Goal: Task Accomplishment & Management: Complete application form

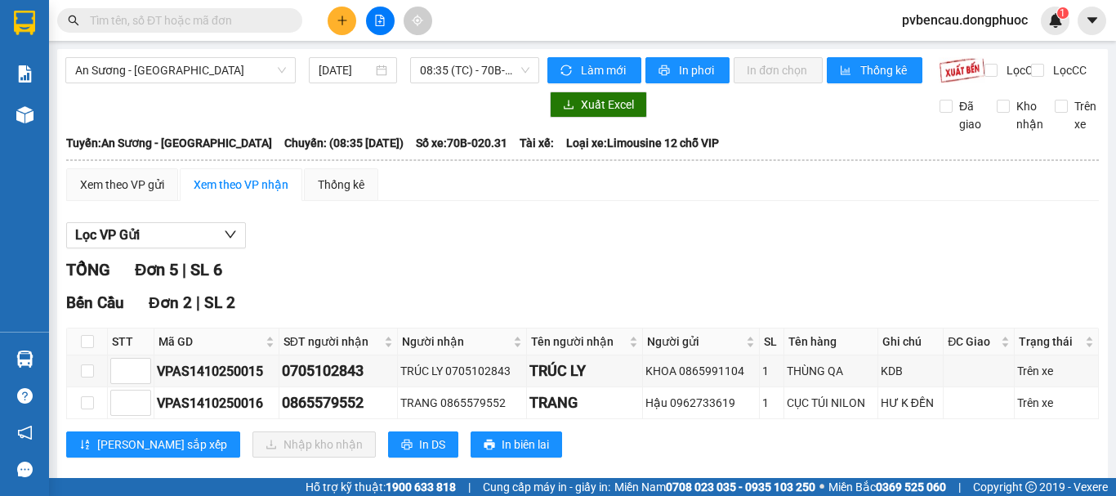
scroll to position [82, 0]
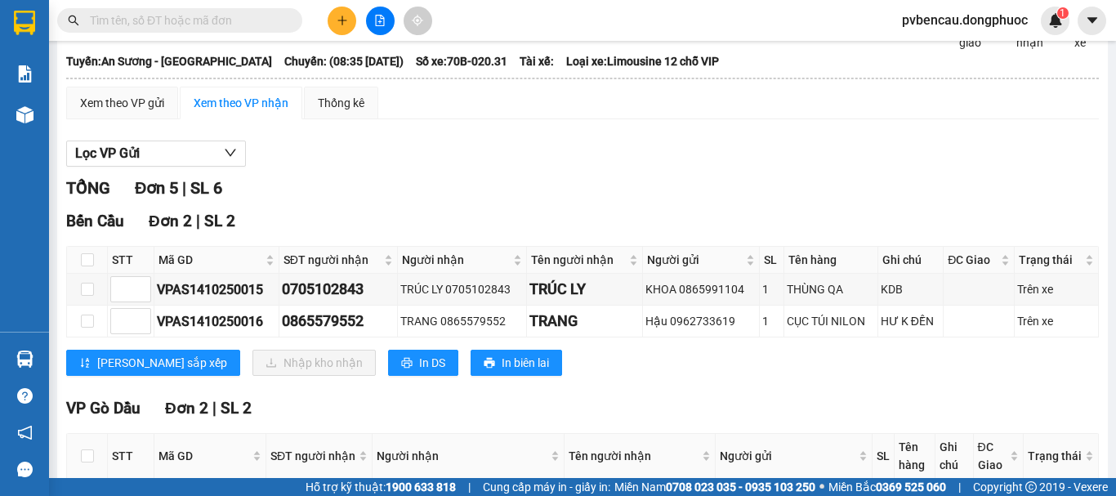
click at [343, 16] on icon "plus" at bounding box center [342, 20] width 11 height 11
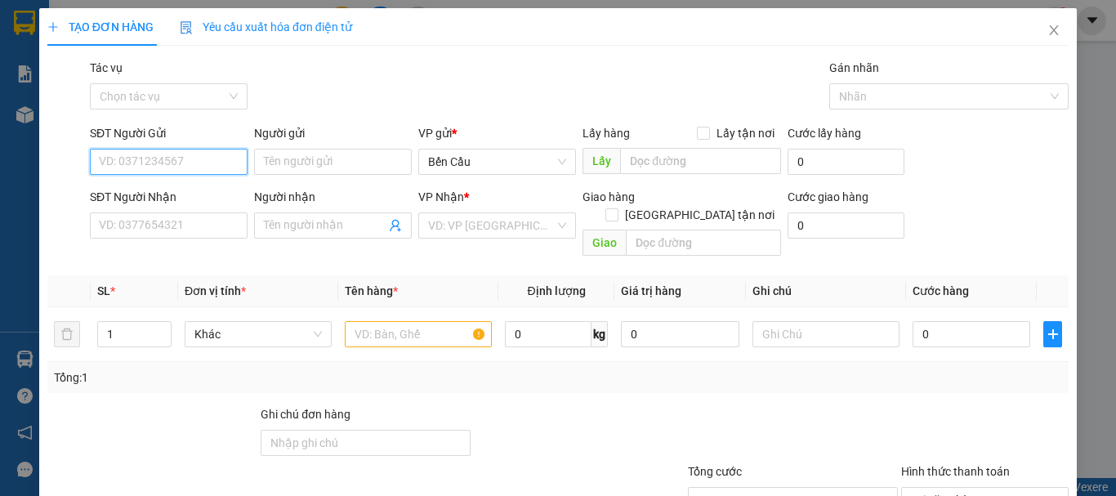
drag, startPoint x: 194, startPoint y: 152, endPoint x: 224, endPoint y: 153, distance: 29.4
click at [194, 153] on input "SĐT Người Gửi" at bounding box center [169, 162] width 158 height 26
type input "0705300386"
click at [182, 198] on div "0705300386 - a nguyên" at bounding box center [167, 194] width 136 height 18
type input "a nguyên"
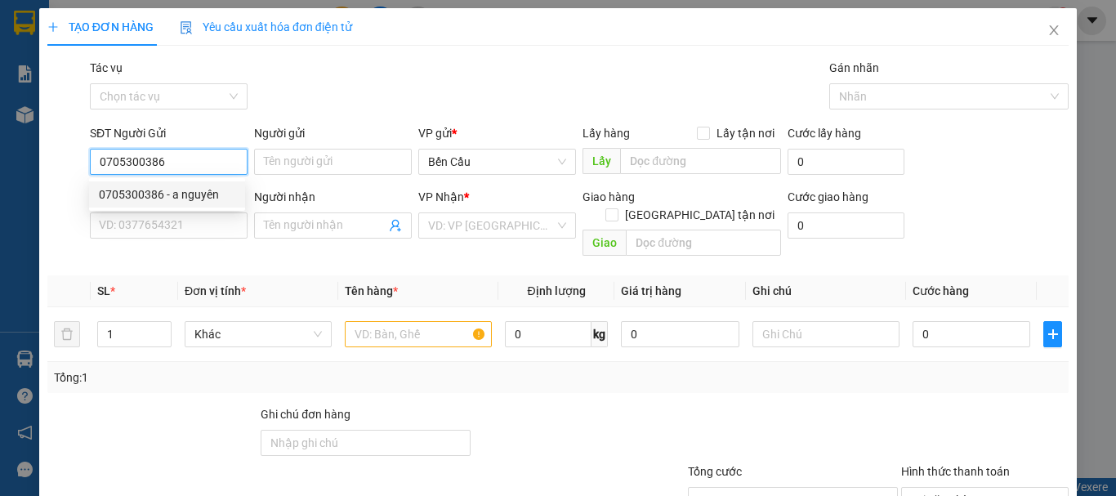
type input "0364315863"
type input "bình"
type input "30.000"
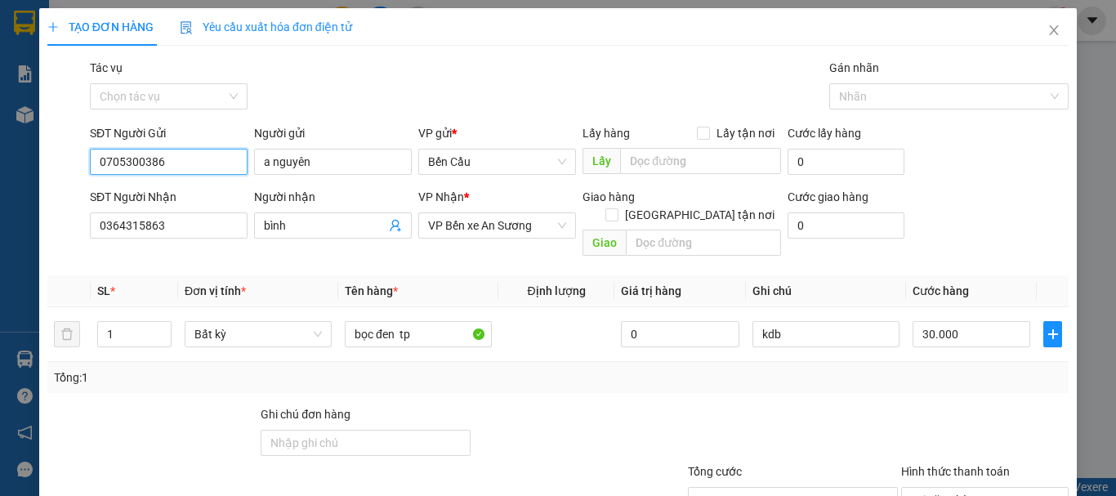
scroll to position [109, 0]
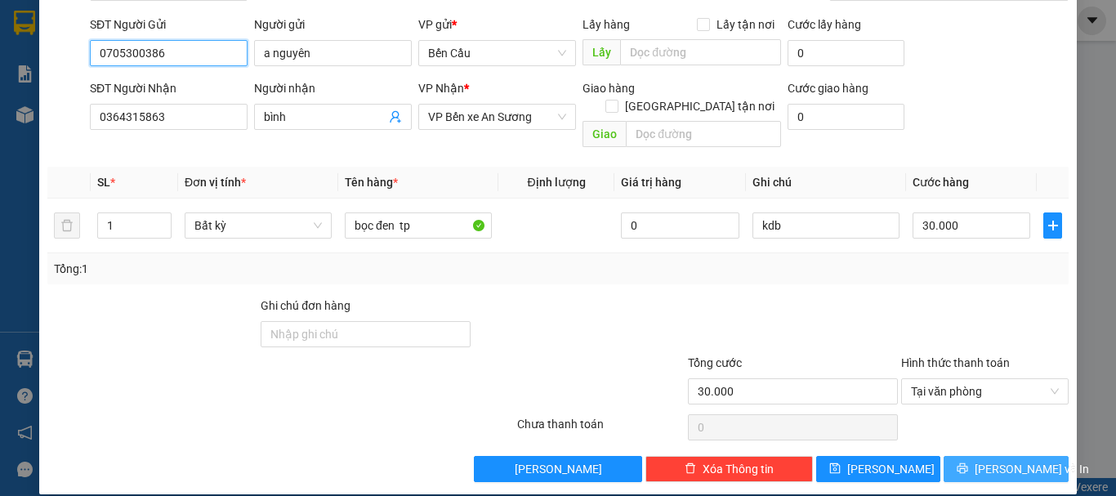
type input "0705300386"
click at [998, 460] on span "[PERSON_NAME] và In" at bounding box center [1032, 469] width 114 height 18
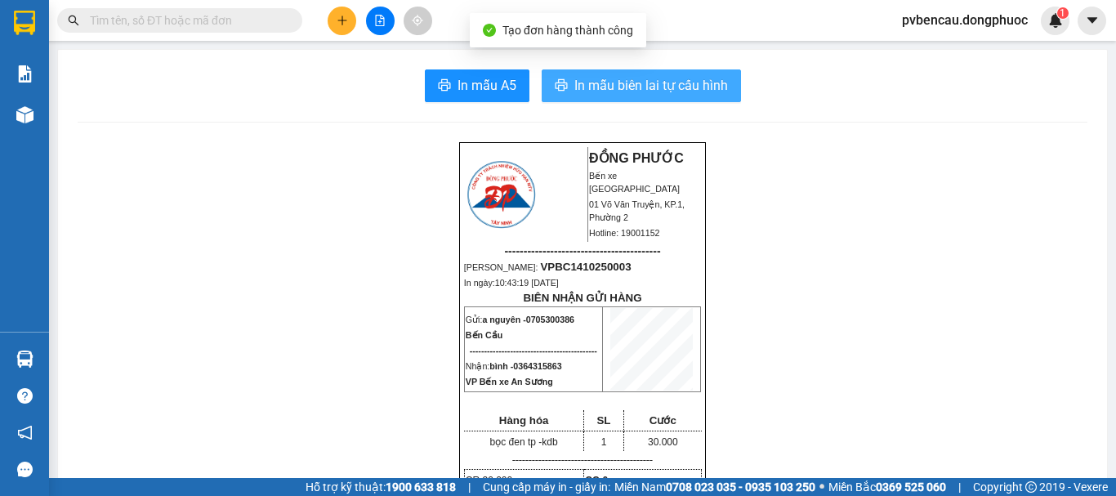
click at [684, 92] on span "In mẫu biên lai tự cấu hình" at bounding box center [651, 85] width 154 height 20
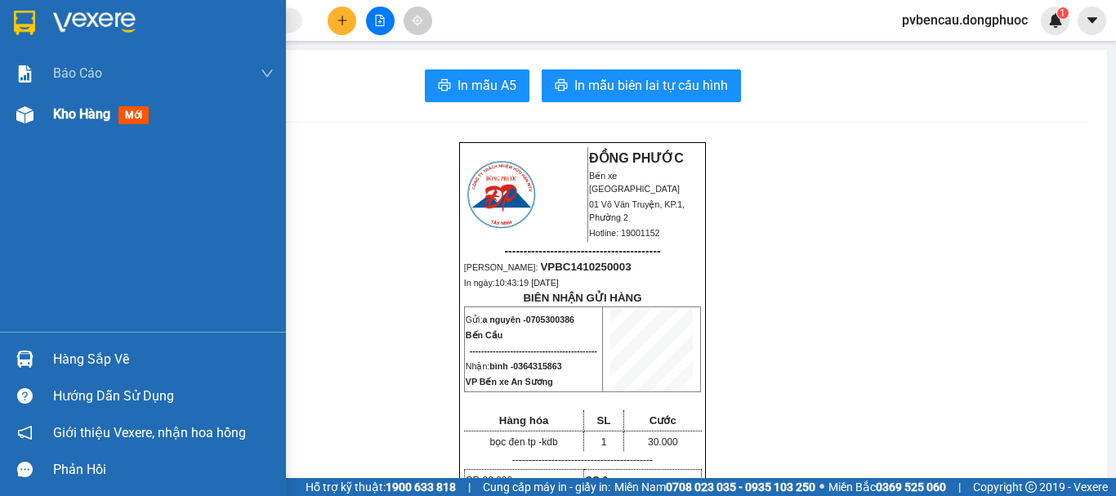
click at [37, 111] on div at bounding box center [25, 115] width 29 height 29
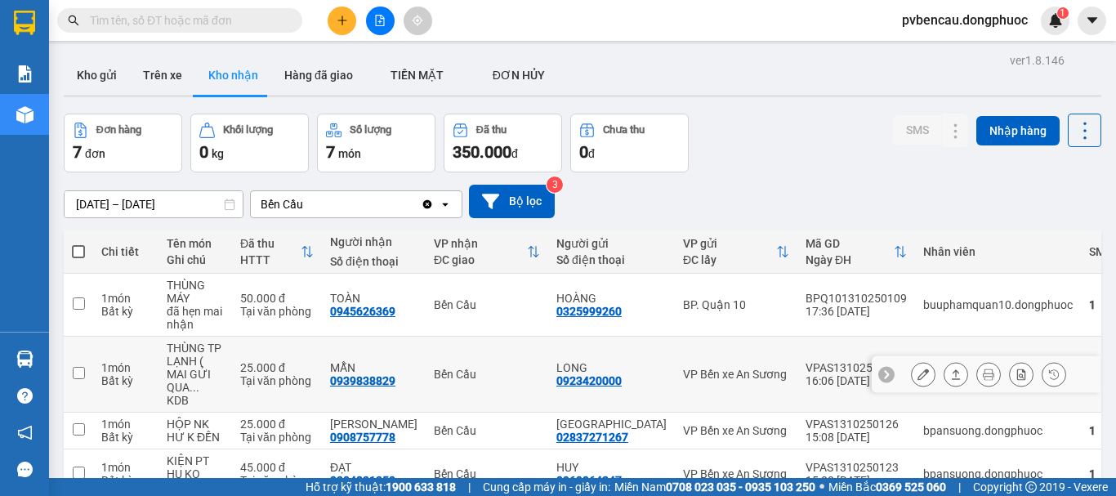
click at [222, 352] on div "THÙNG TP LẠNH ( MAI GỬI QUA ..." at bounding box center [195, 368] width 57 height 52
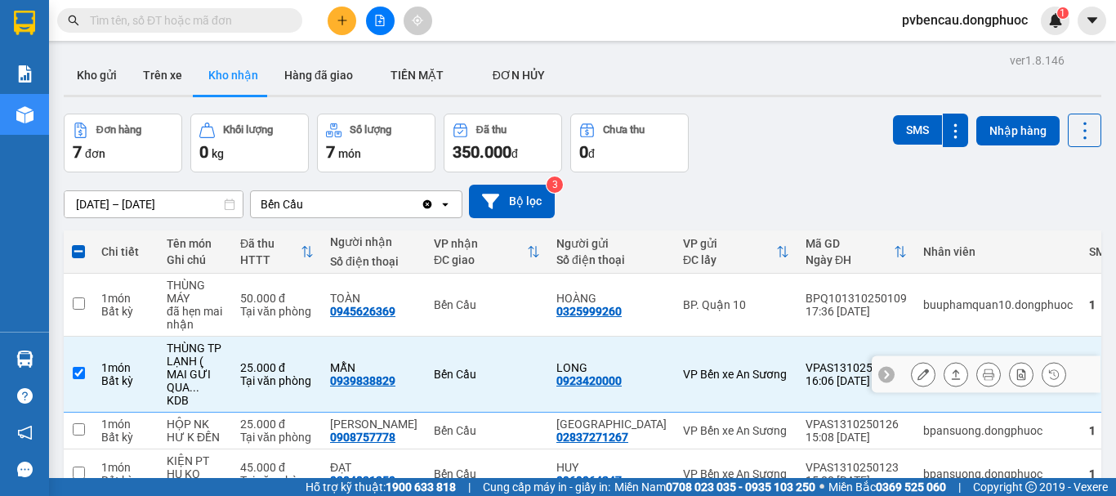
click at [950, 369] on icon at bounding box center [955, 374] width 11 height 11
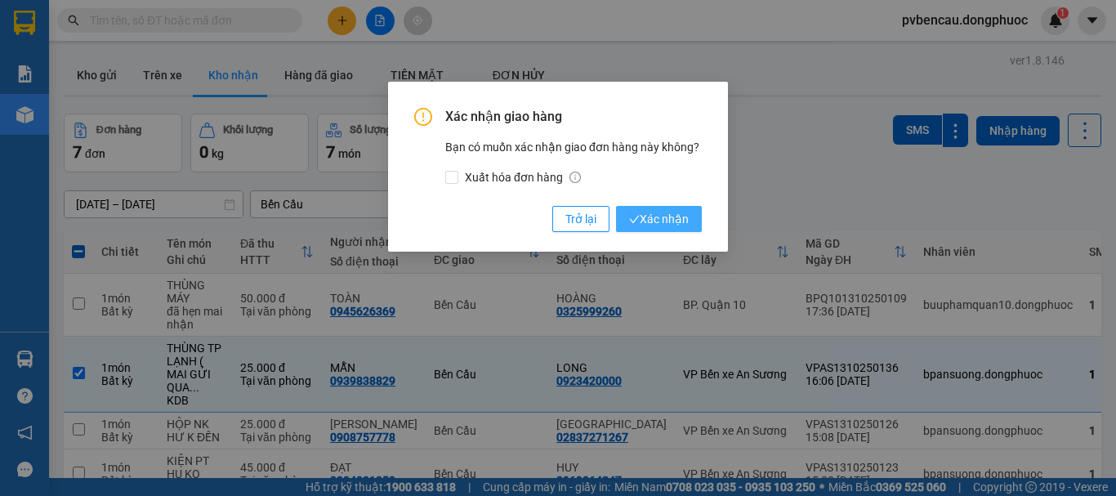
click at [664, 226] on span "Xác nhận" at bounding box center [659, 219] width 60 height 18
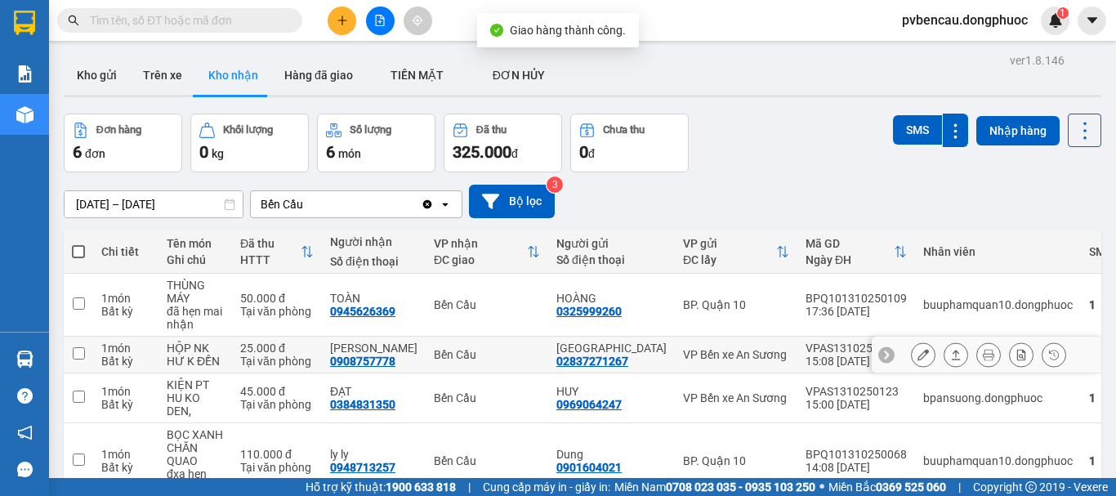
click at [264, 361] on div "Tại văn phòng" at bounding box center [277, 361] width 74 height 13
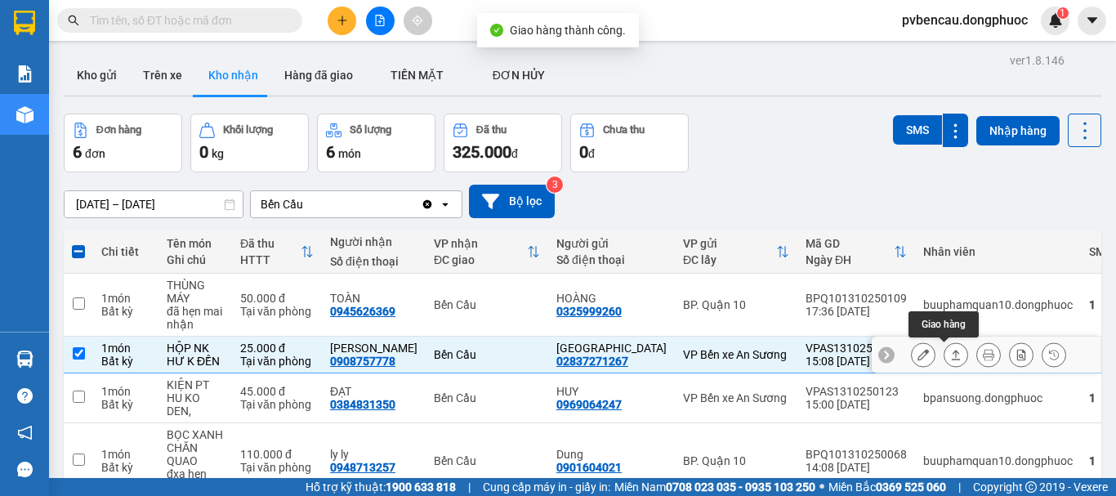
click at [950, 359] on icon at bounding box center [955, 354] width 11 height 11
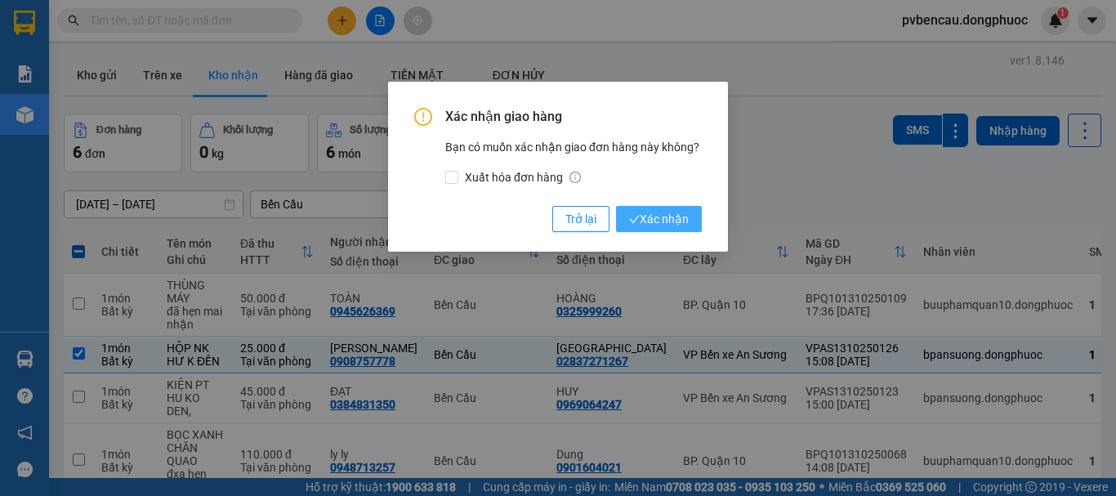
click at [666, 212] on span "Xác nhận" at bounding box center [659, 219] width 60 height 18
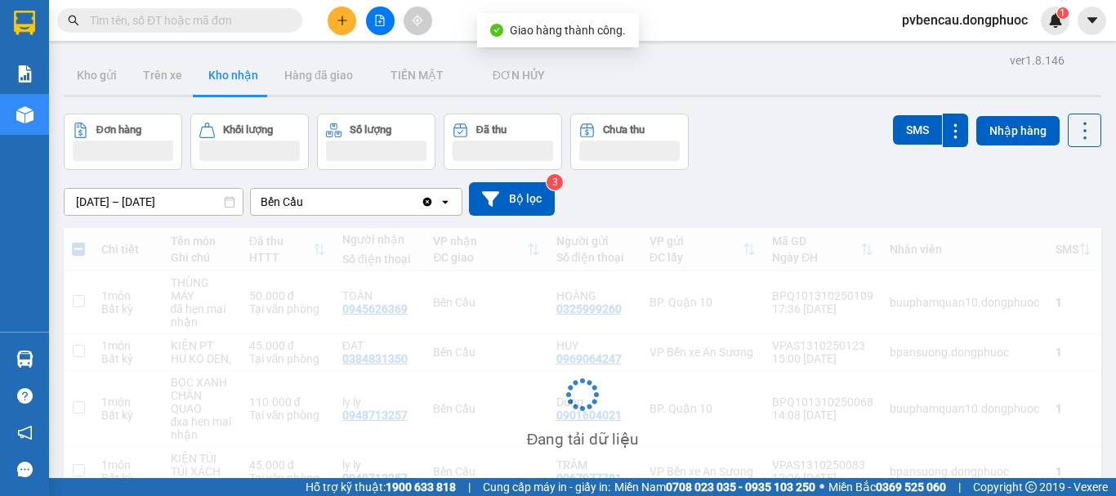
checkbox input "false"
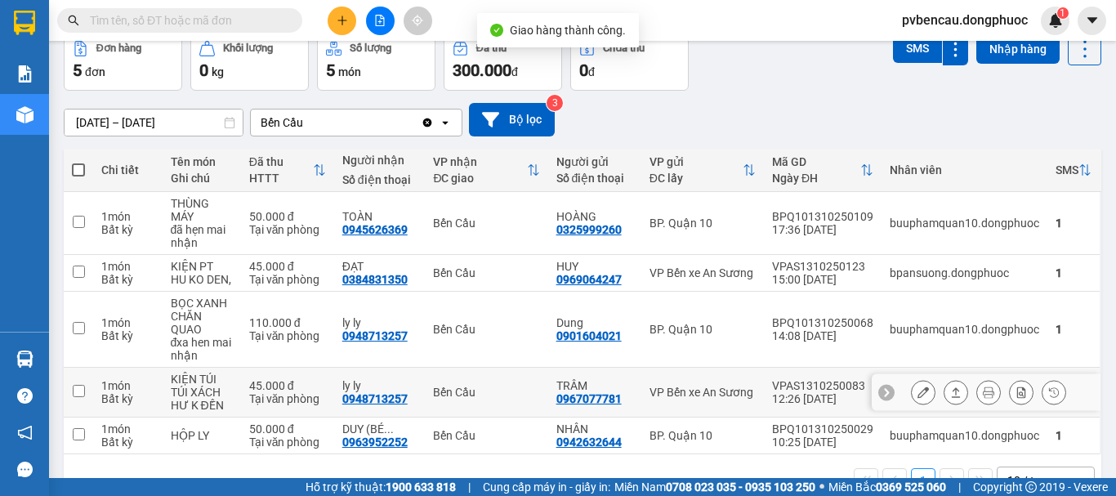
scroll to position [138, 0]
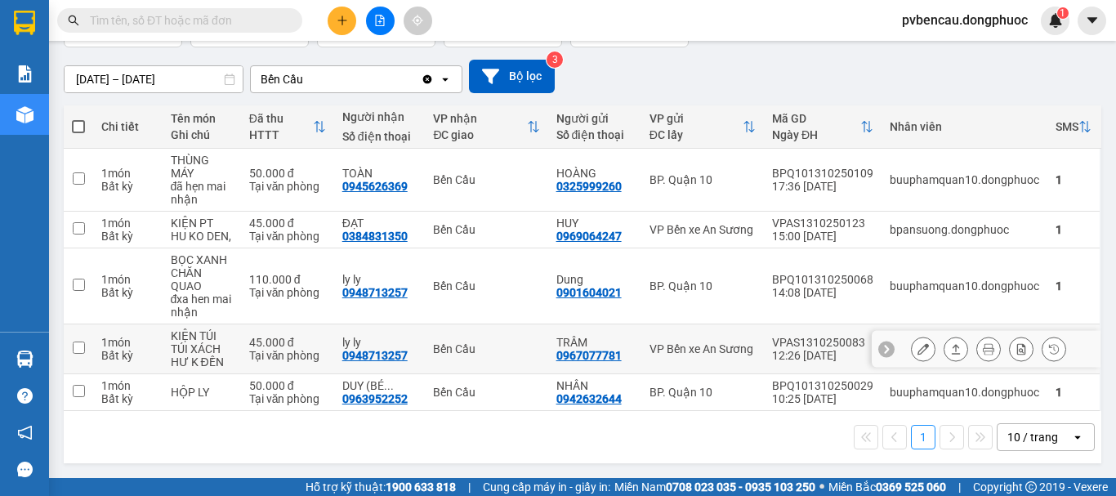
click at [263, 368] on td "45.000 đ Tại văn phòng" at bounding box center [287, 349] width 93 height 50
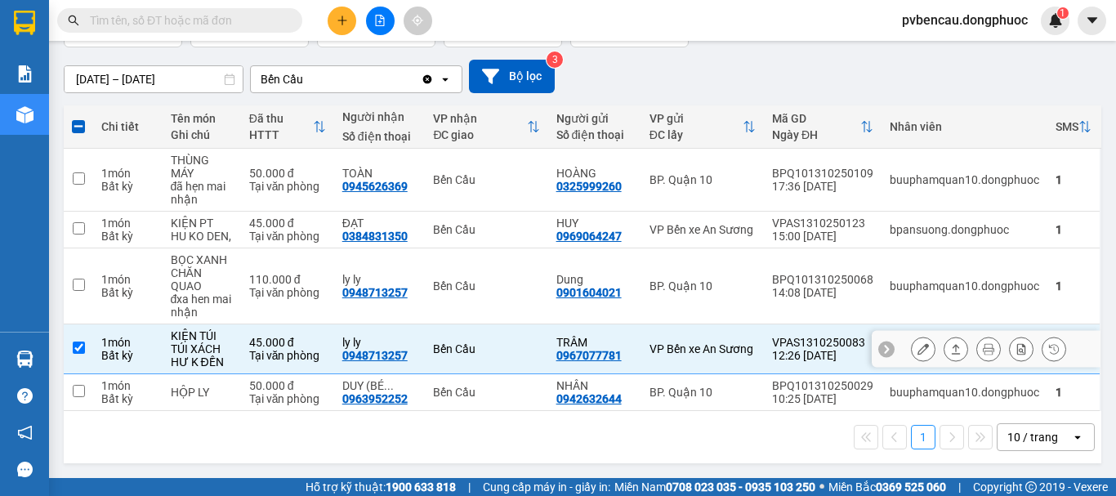
click at [496, 357] on td "Bến Cầu" at bounding box center [486, 349] width 123 height 50
checkbox input "false"
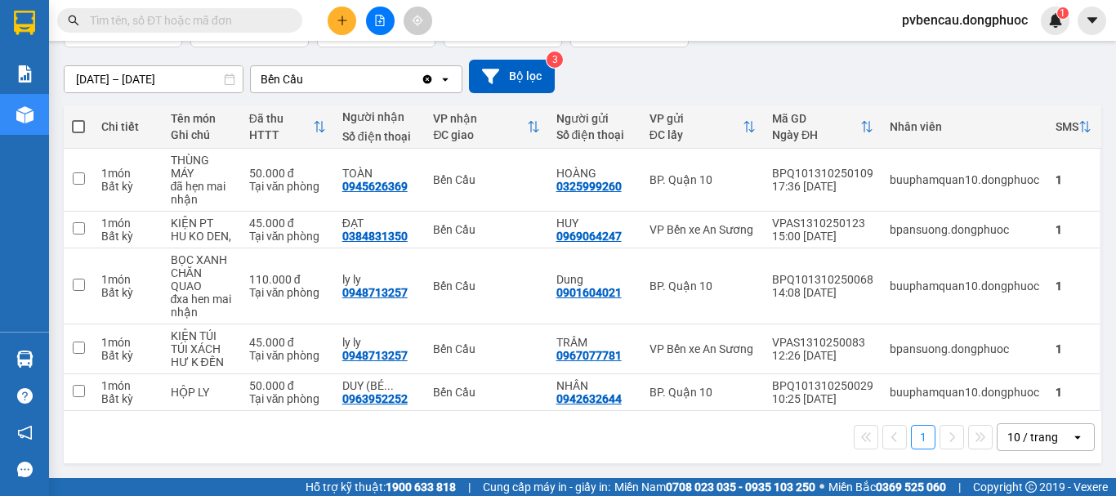
scroll to position [0, 0]
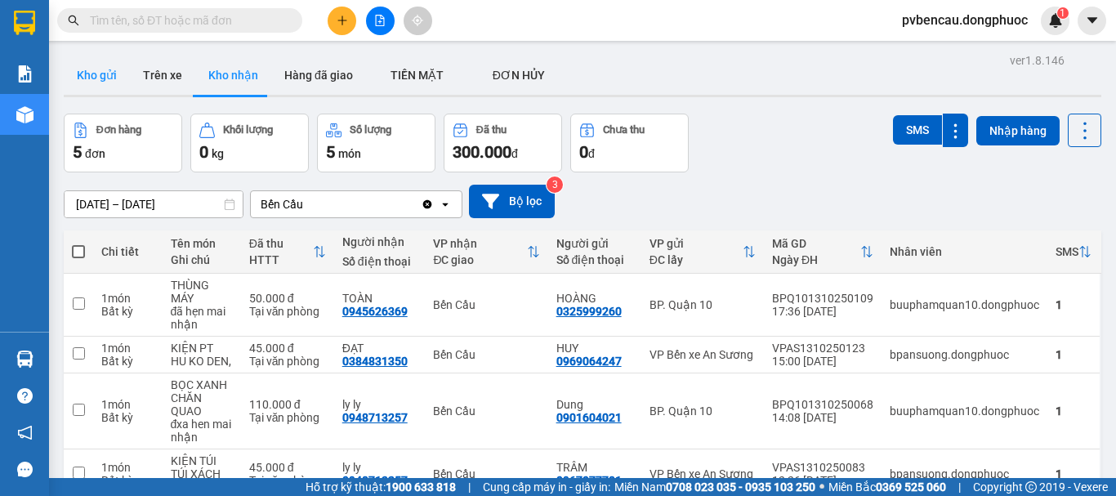
click at [99, 71] on button "Kho gửi" at bounding box center [97, 75] width 66 height 39
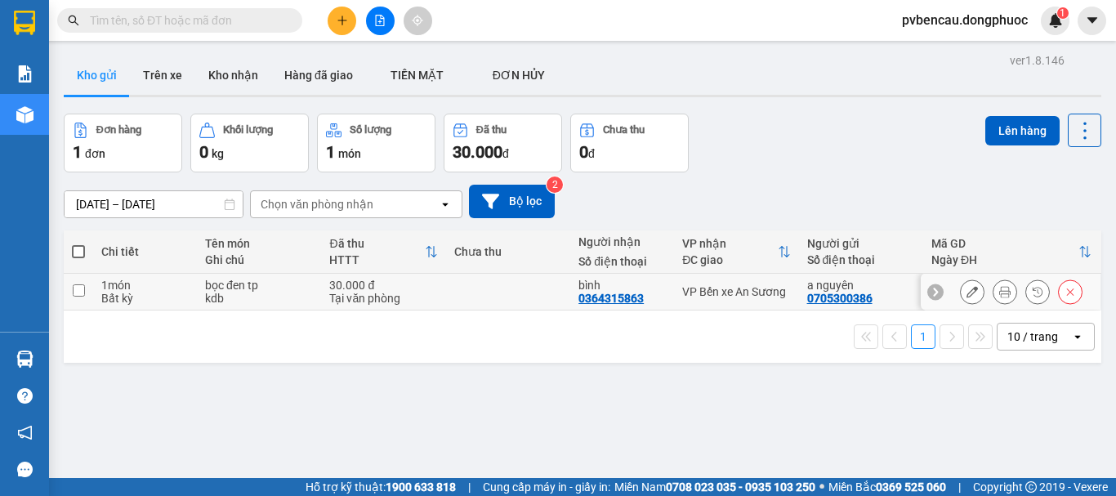
drag, startPoint x: 185, startPoint y: 284, endPoint x: 565, endPoint y: 258, distance: 381.7
click at [184, 284] on div "1 món" at bounding box center [144, 285] width 87 height 13
checkbox input "true"
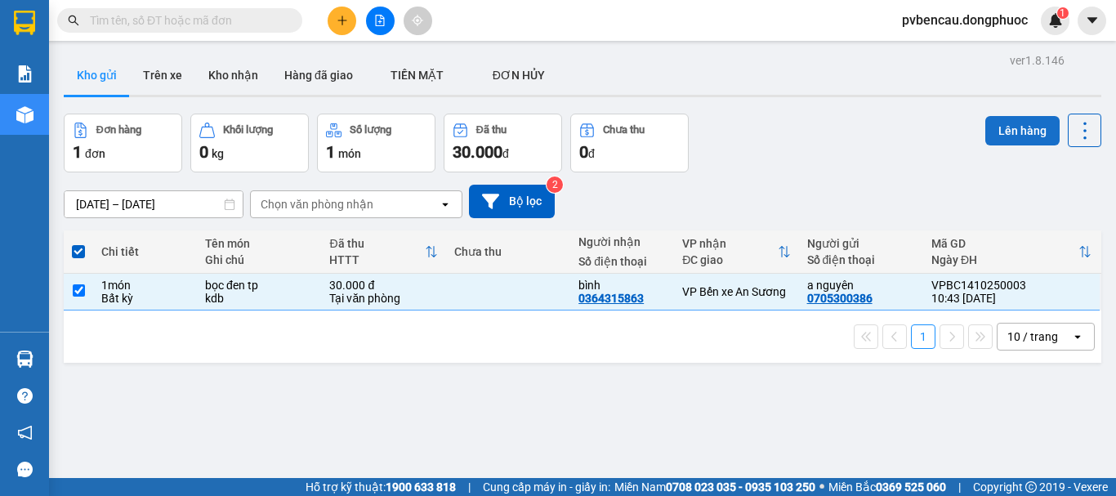
click at [990, 124] on button "Lên hàng" at bounding box center [1022, 130] width 74 height 29
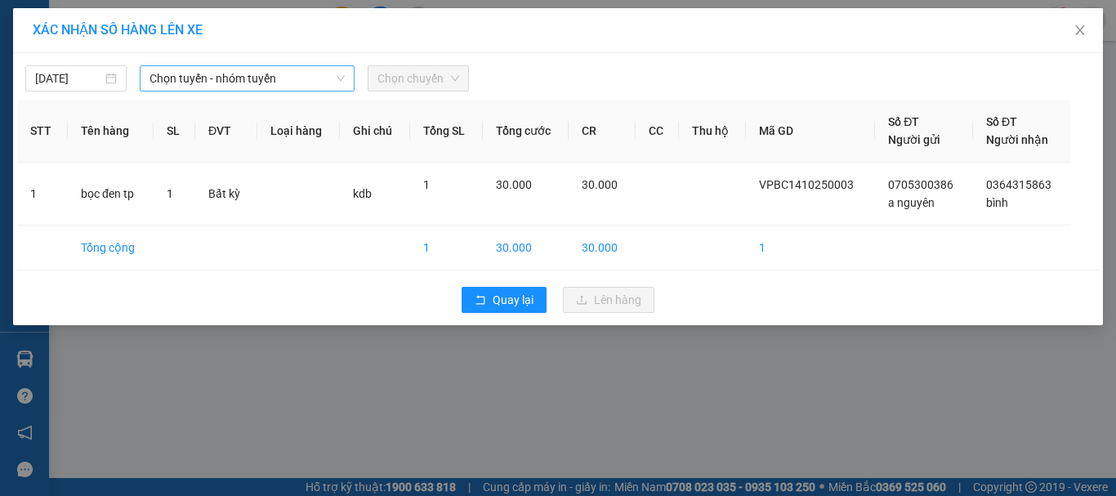
click at [291, 78] on span "Chọn tuyến - nhóm tuyến" at bounding box center [247, 78] width 195 height 25
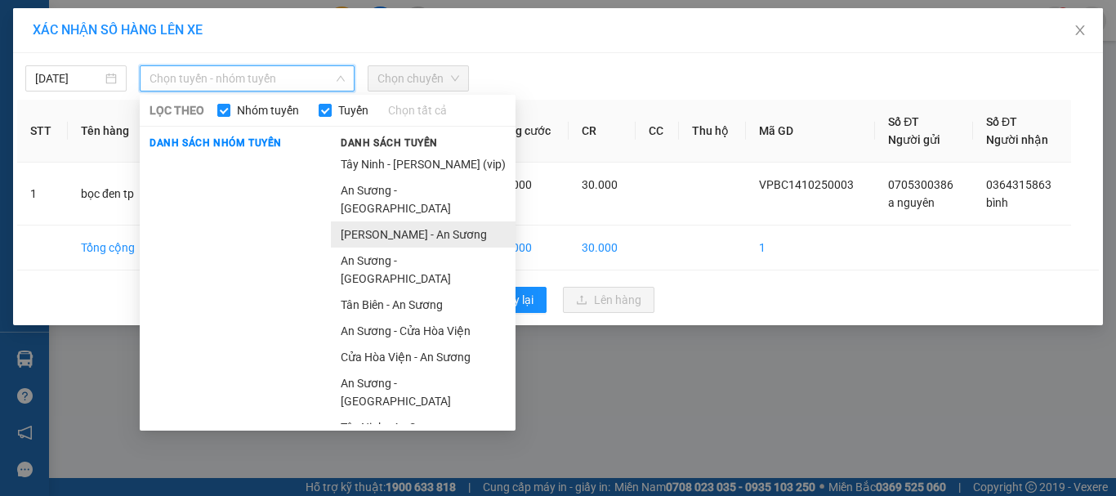
click at [367, 221] on li "[PERSON_NAME] - An Sương" at bounding box center [423, 234] width 185 height 26
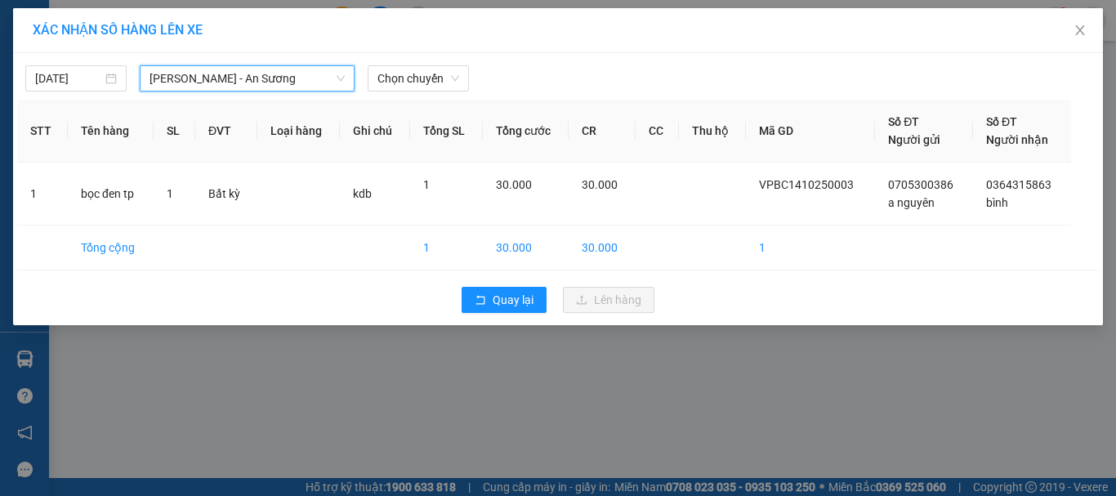
click at [412, 63] on div "[DATE] Châu Thành - An [GEOGRAPHIC_DATA] - An Sương LỌC THEO Nhóm tuyến Tuyến C…" at bounding box center [558, 74] width 1082 height 34
click at [419, 87] on span "Chọn chuyến" at bounding box center [419, 78] width 82 height 25
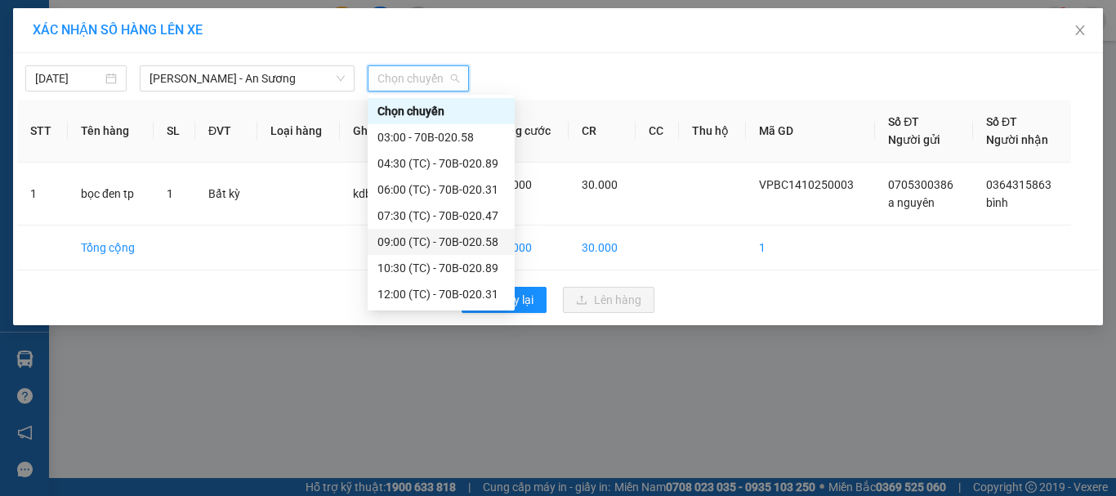
scroll to position [78, 0]
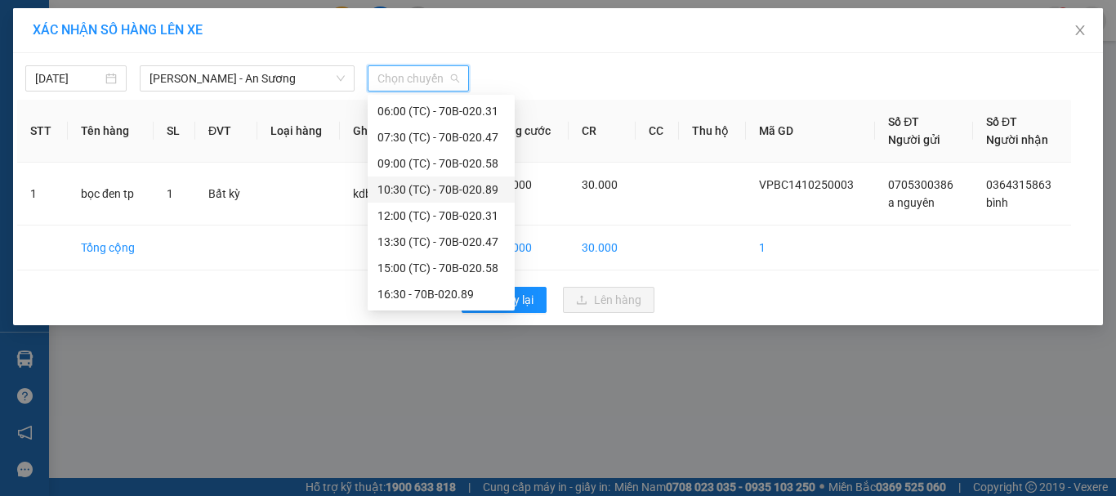
click at [451, 185] on div "10:30 (TC) - 70B-020.89" at bounding box center [441, 190] width 127 height 18
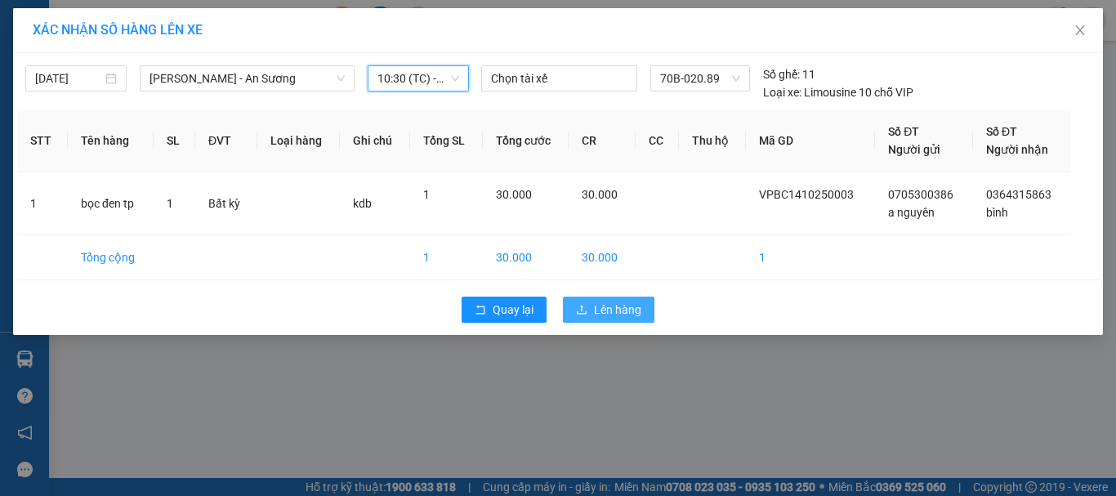
click at [588, 315] on icon "upload" at bounding box center [581, 309] width 11 height 11
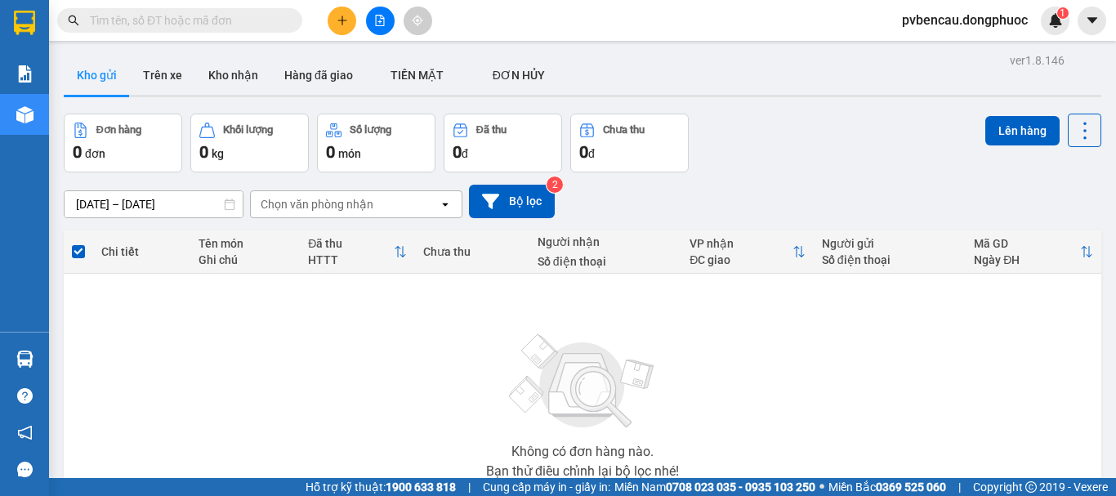
click at [296, 346] on div "Không có đơn hàng nào. Bạn thử điều chỉnh lại bộ lọc nhé!" at bounding box center [582, 401] width 1021 height 245
click at [249, 69] on button "Kho nhận" at bounding box center [233, 75] width 76 height 39
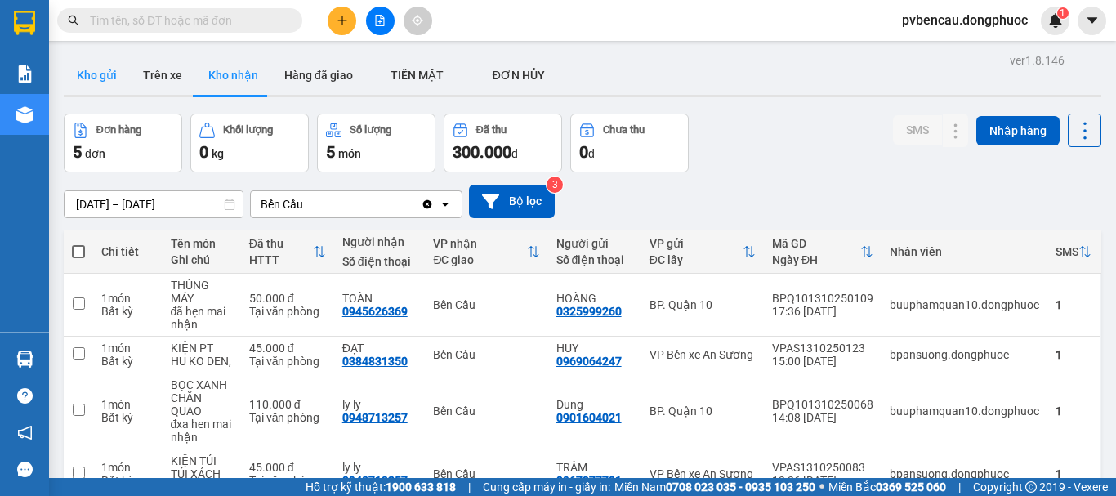
click at [99, 84] on button "Kho gửi" at bounding box center [97, 75] width 66 height 39
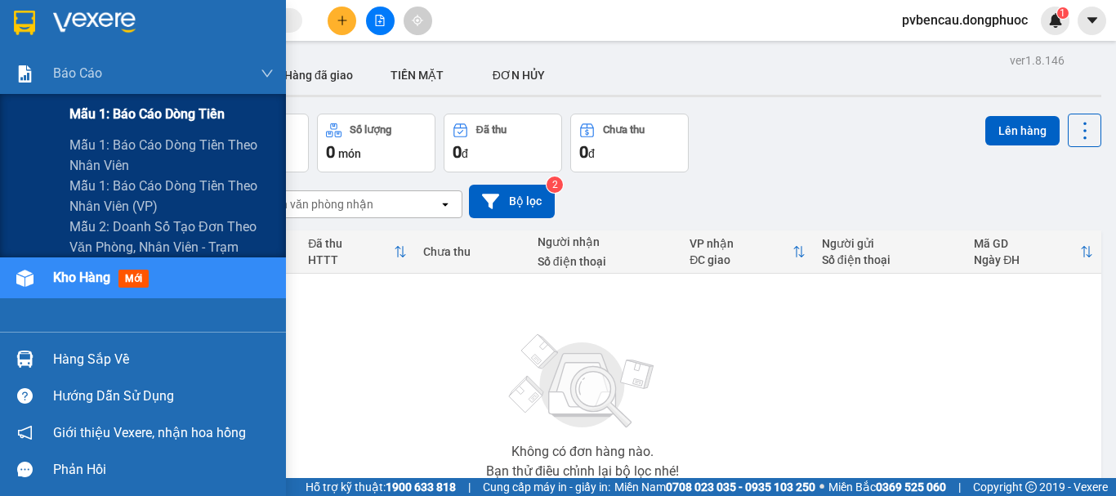
click at [150, 119] on span "Mẫu 1: Báo cáo dòng tiền" at bounding box center [146, 114] width 155 height 20
